Goal: Find specific page/section: Find specific page/section

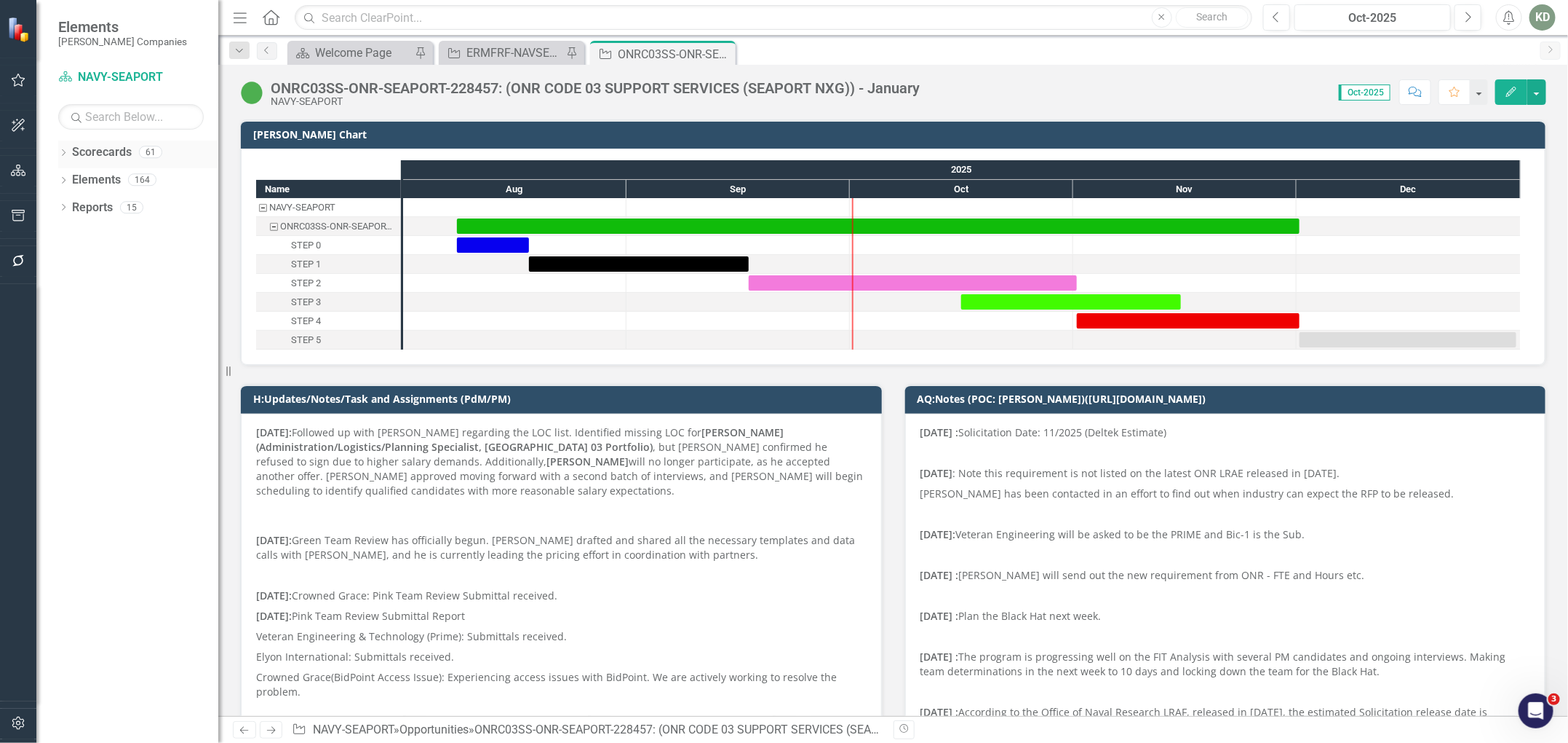
click at [69, 160] on div "Dropdown Scorecards 61" at bounding box center [138, 154] width 160 height 28
click at [65, 157] on div "Dropdown" at bounding box center [63, 153] width 11 height 13
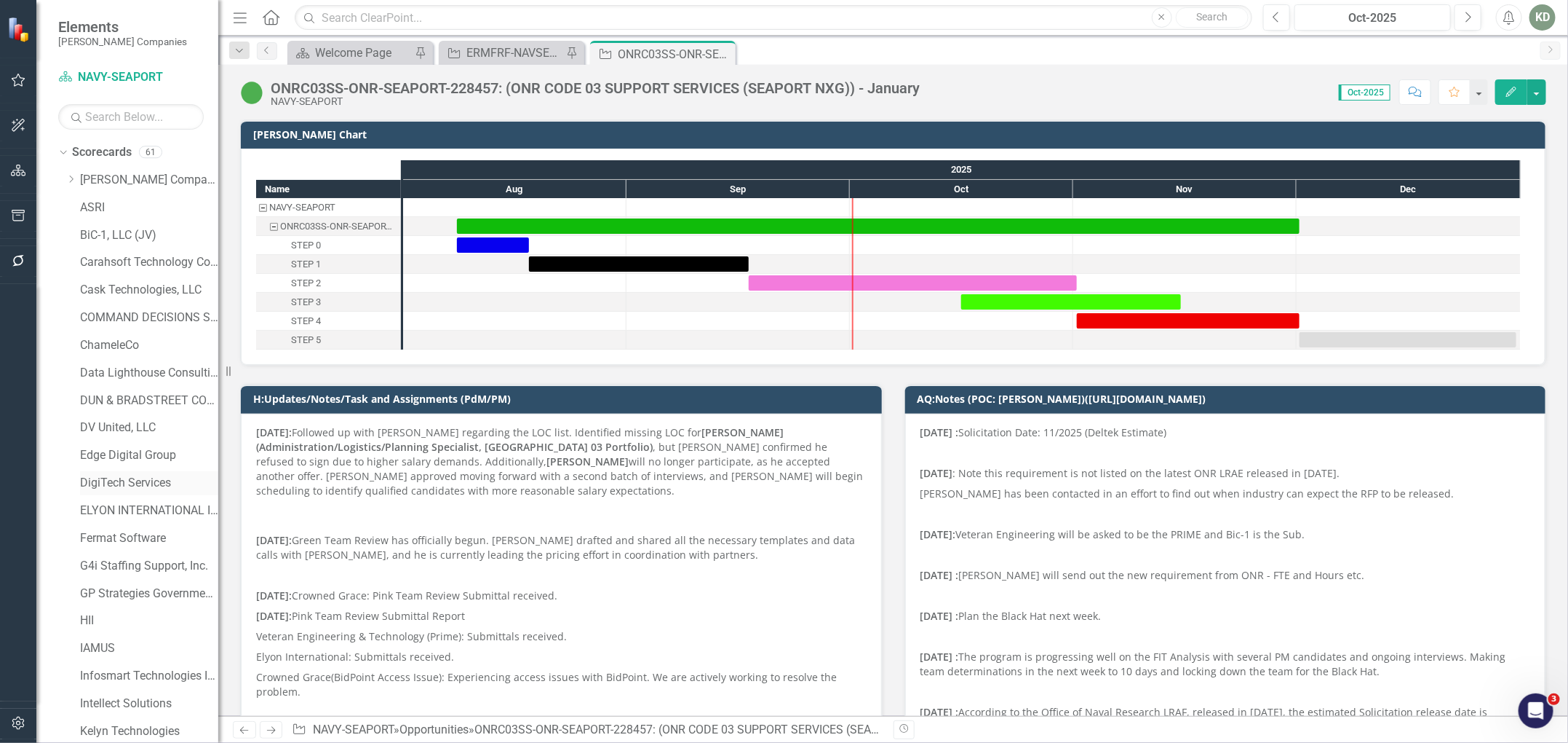
click at [98, 471] on div "DigiTech Services" at bounding box center [149, 482] width 138 height 24
click at [173, 483] on link "DigiTech Services" at bounding box center [149, 482] width 138 height 16
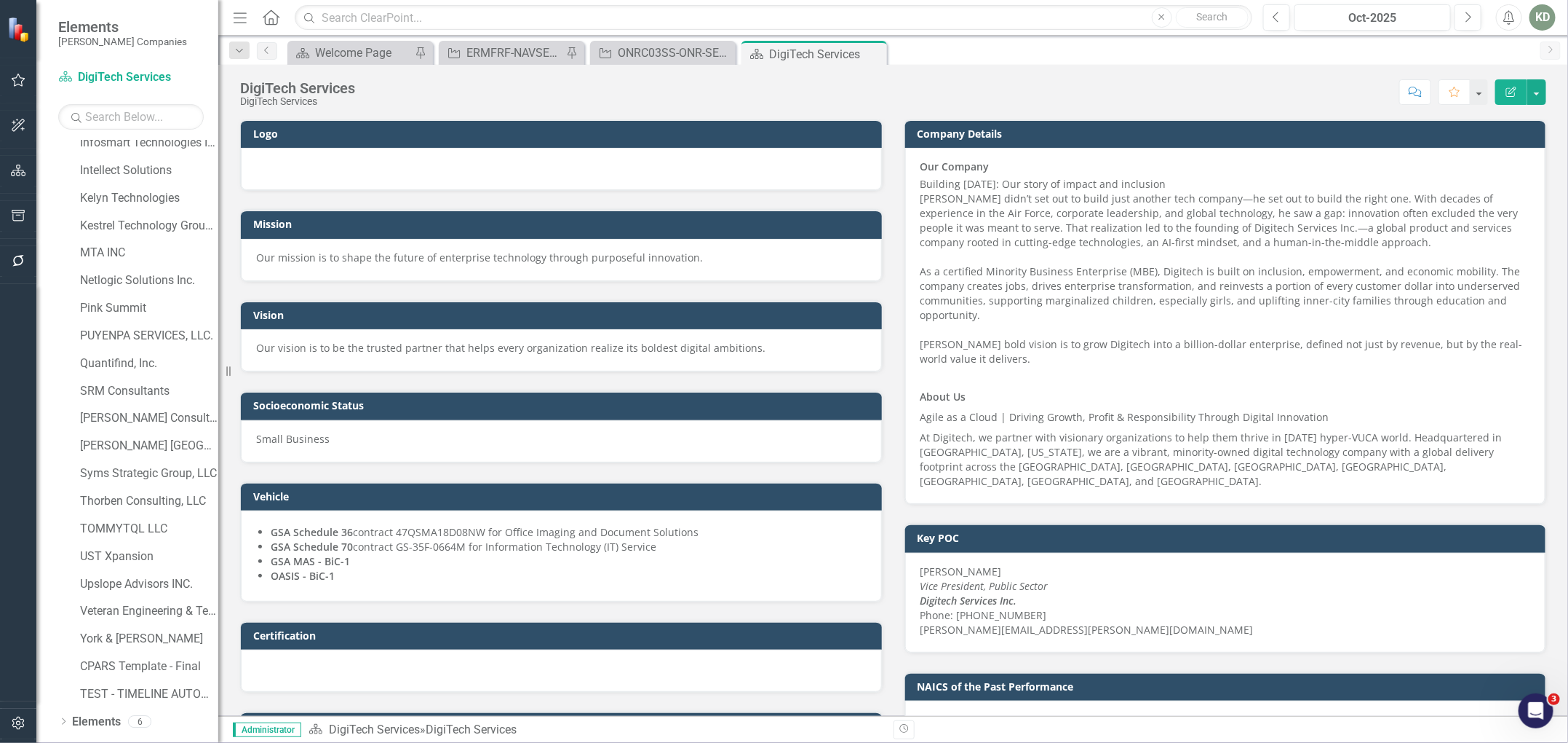
scroll to position [554, 0]
click at [552, 11] on input "text" at bounding box center [773, 17] width 957 height 25
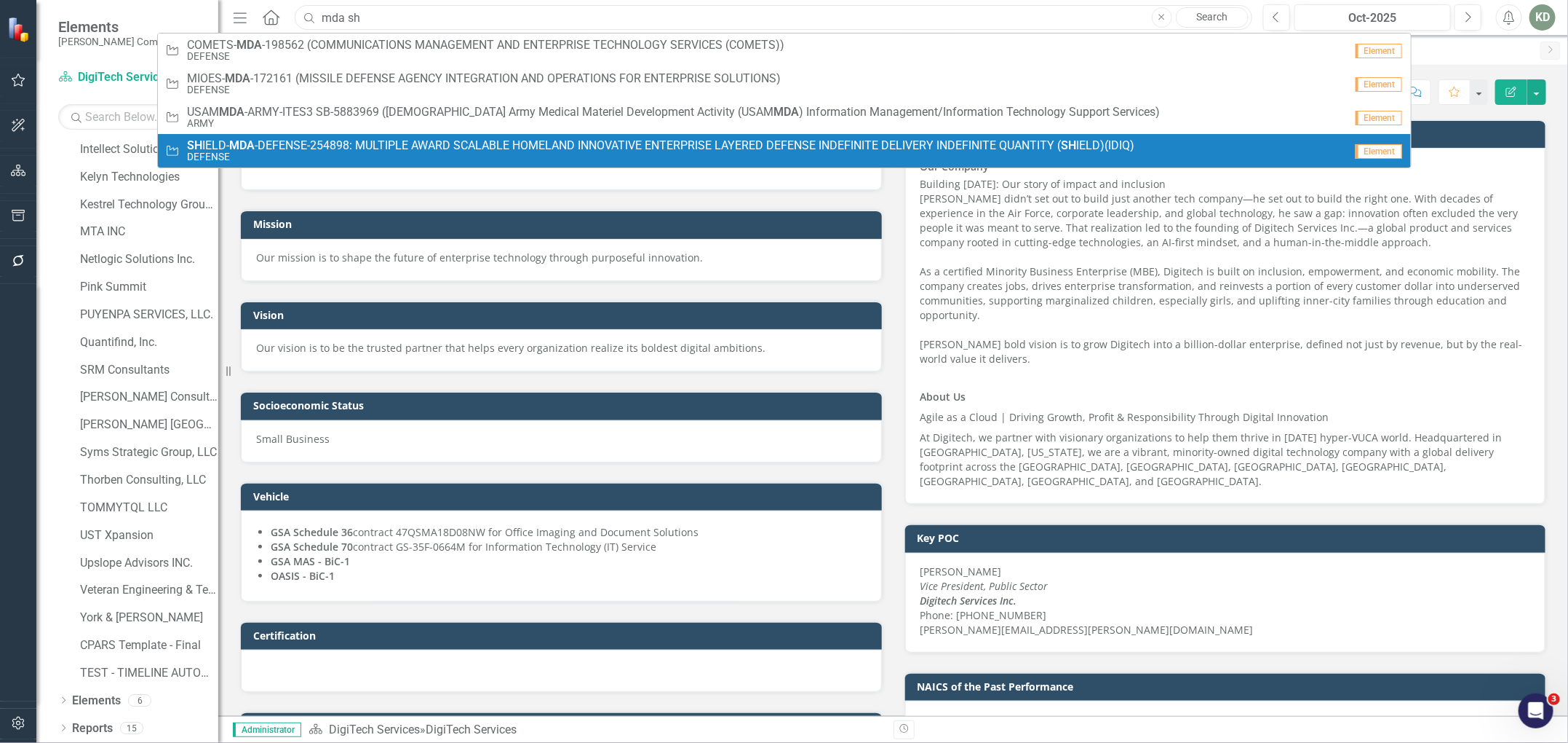
type input "mda sh"
drag, startPoint x: 461, startPoint y: 145, endPoint x: 126, endPoint y: 91, distance: 339.3
click at [461, 145] on span "SH IELD- MDA -DEFENSE-254898: MULTIPLE AWARD SCALABLE HOMELAND INNOVATIVE ENTER…" at bounding box center [661, 146] width 948 height 14
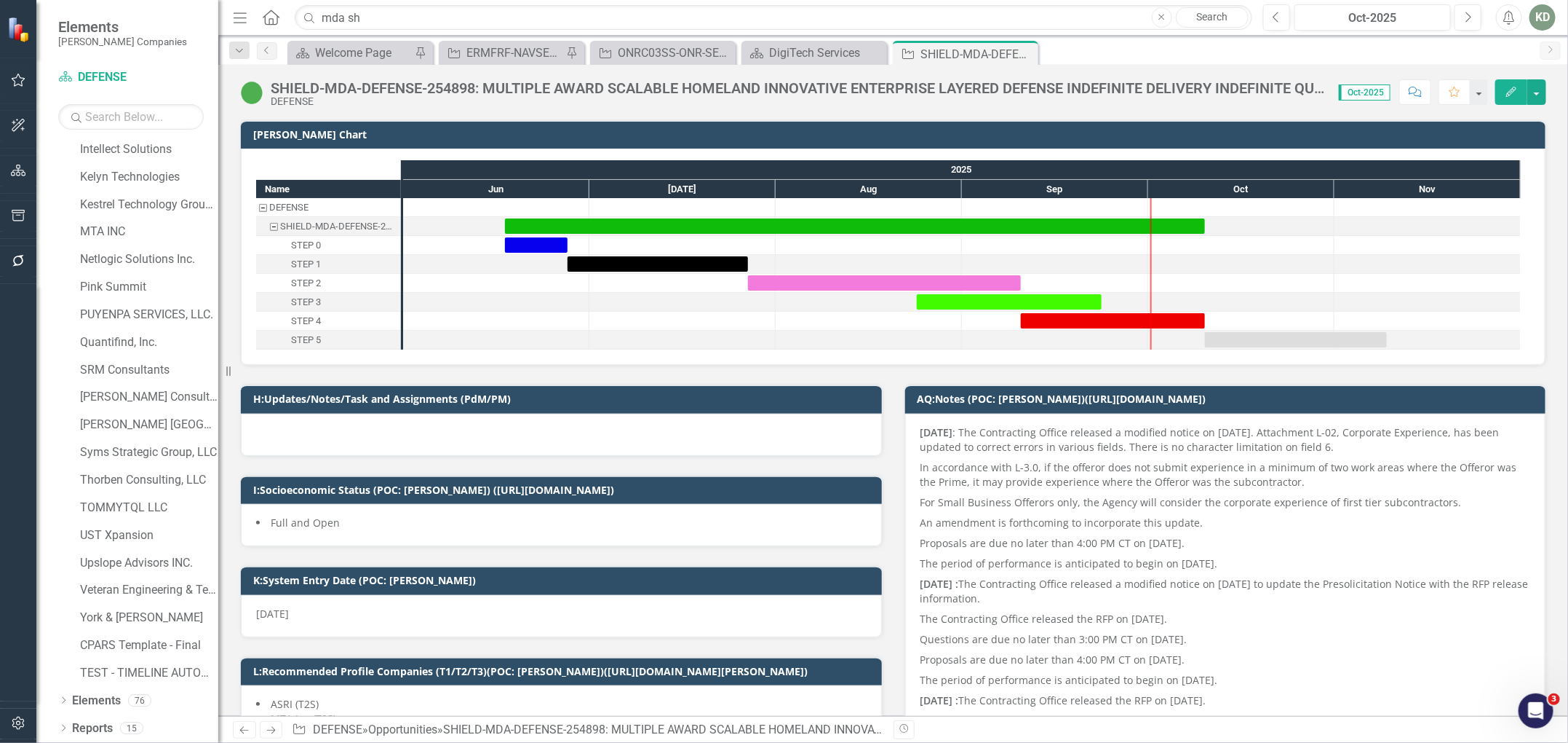
click at [464, 89] on div "SHIELD-MDA-DEFENSE-254898: MULTIPLE AWARD SCALABLE HOMELAND INNOVATIVE ENTERPRI…" at bounding box center [798, 88] width 1054 height 16
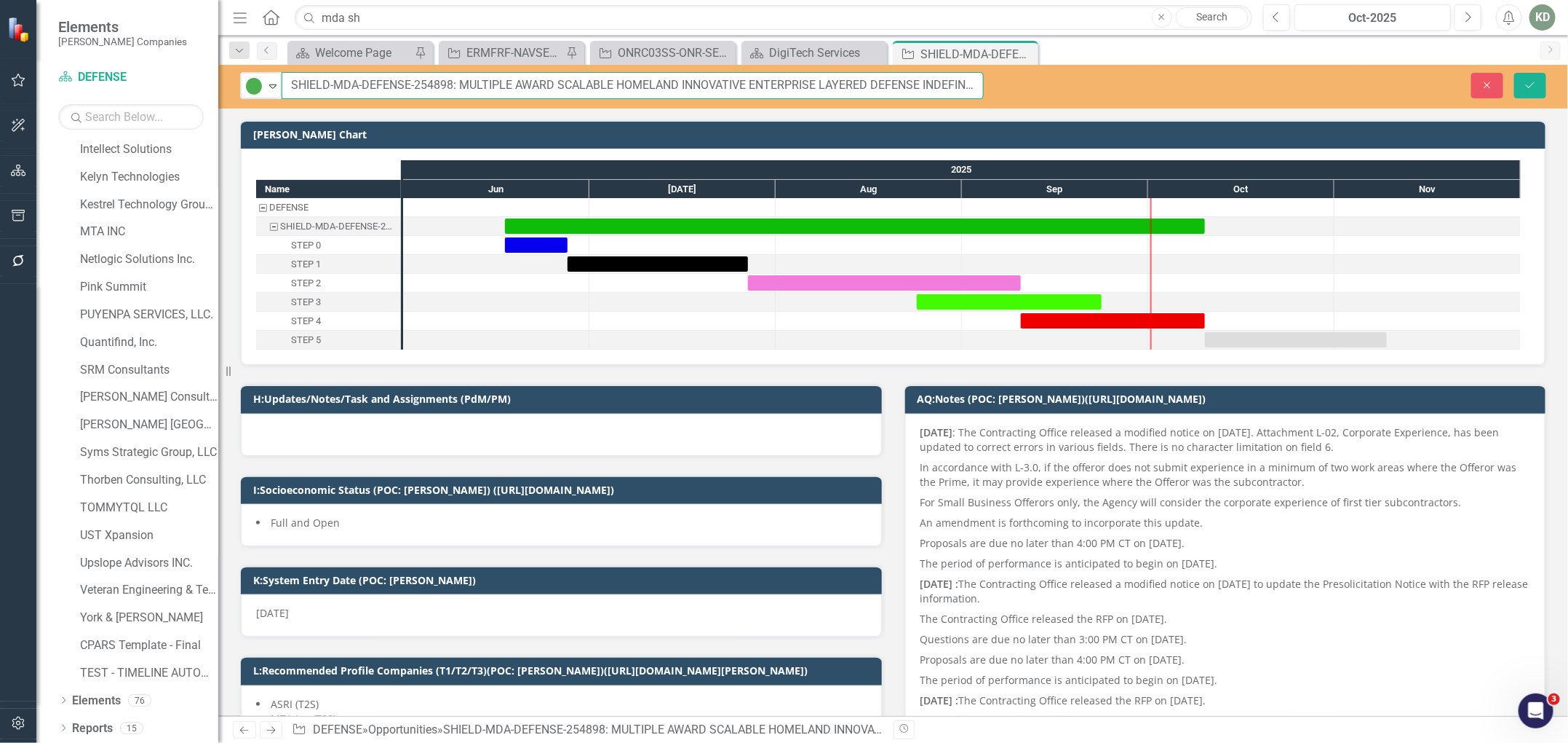
click at [422, 85] on input "SHIELD-MDA-DEFENSE-254898: MULTIPLE AWARD SCALABLE HOMELAND INNOVATIVE ENTERPRI…" at bounding box center [633, 86] width 702 height 27
